Goal: Information Seeking & Learning: Check status

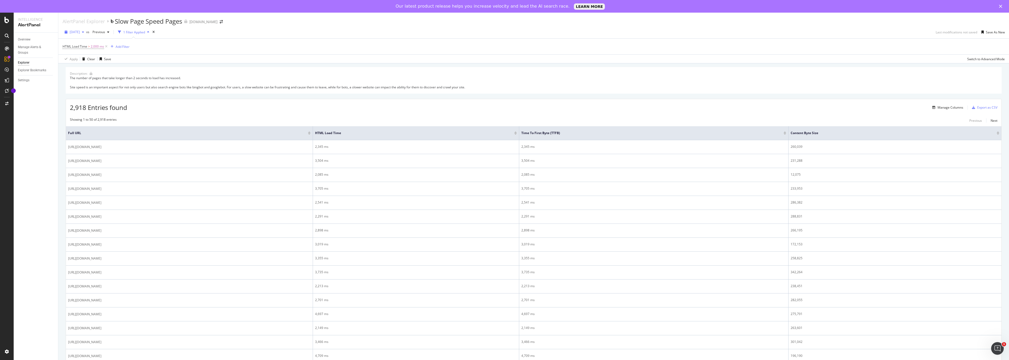
click at [80, 30] on span "[DATE]" at bounding box center [75, 32] width 10 height 4
click at [87, 39] on div "[DATE] 18.5K URLs" at bounding box center [97, 43] width 63 height 8
click at [80, 33] on span "[DATE]" at bounding box center [75, 32] width 10 height 4
click at [172, 63] on div "Apply Clear Save Switch to Advanced Mode" at bounding box center [533, 58] width 951 height 9
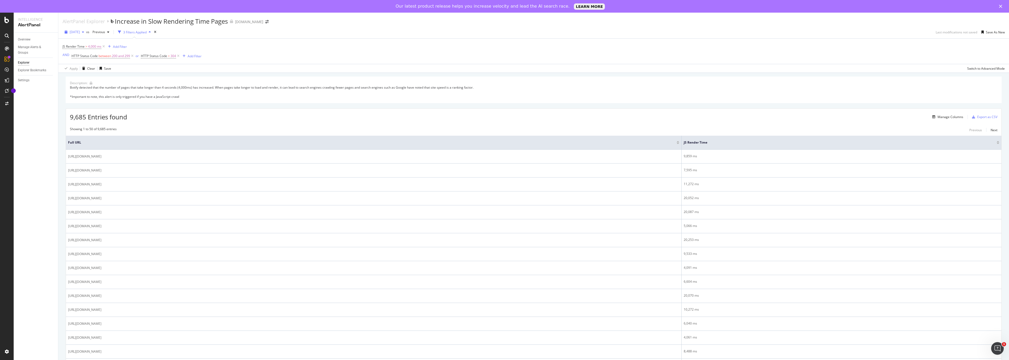
click at [80, 32] on span "[DATE]" at bounding box center [75, 32] width 10 height 4
click at [90, 43] on div "[DATE]" at bounding box center [83, 42] width 27 height 5
click at [80, 33] on span "[DATE]" at bounding box center [75, 32] width 10 height 4
click at [278, 55] on div "JS Render Time > 4,000 ms Add Filter AND HTTP Status Code between 200 and 299 o…" at bounding box center [534, 51] width 943 height 25
